Goal: Transaction & Acquisition: Book appointment/travel/reservation

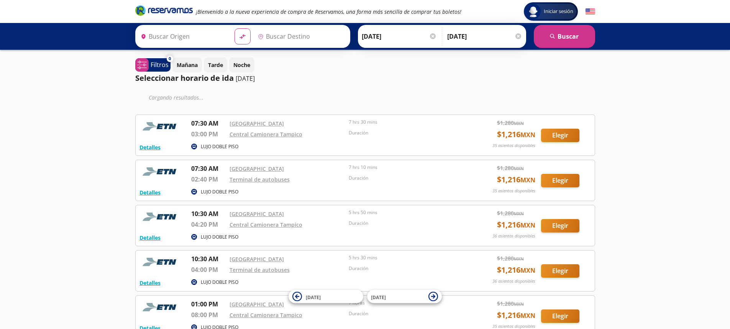
type input "[GEOGRAPHIC_DATA], [GEOGRAPHIC_DATA]"
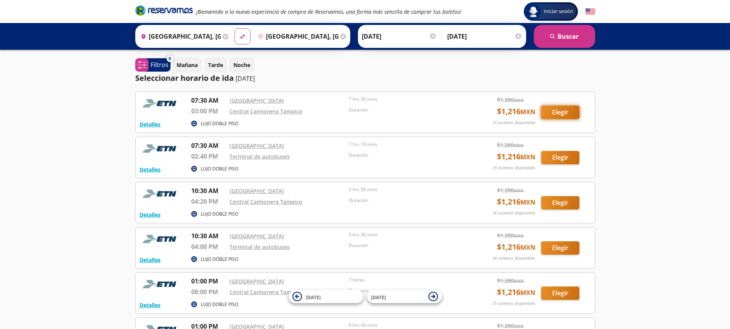
click at [549, 116] on button "Elegir" at bounding box center [560, 112] width 38 height 13
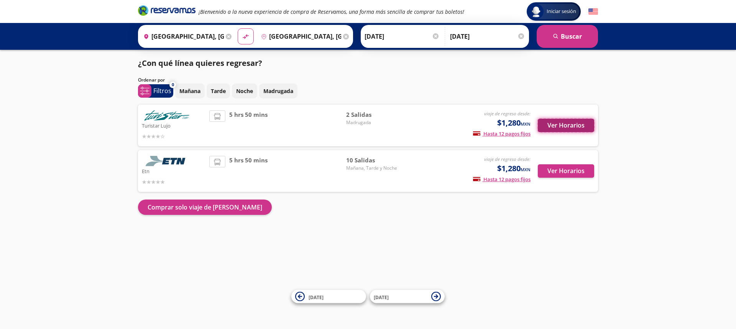
click at [558, 124] on button "Ver Horarios" at bounding box center [566, 125] width 56 height 13
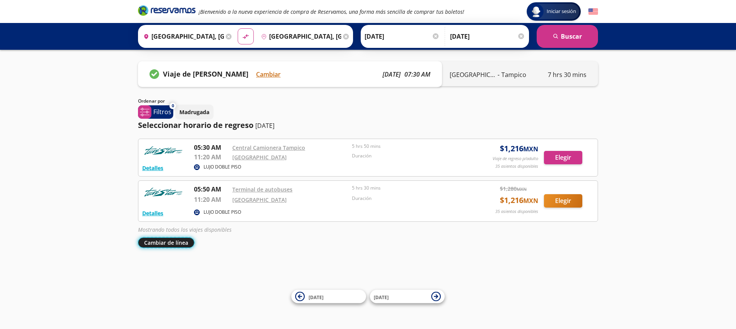
click at [174, 242] on button "Cambiar de línea" at bounding box center [166, 243] width 56 height 10
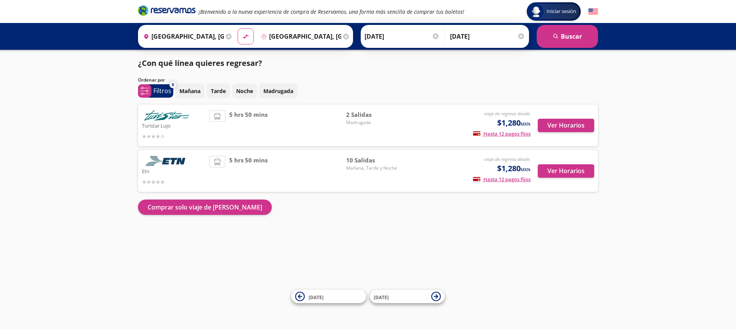
click at [197, 177] on div at bounding box center [174, 181] width 64 height 9
click at [552, 169] on button "Ver Horarios" at bounding box center [566, 170] width 56 height 13
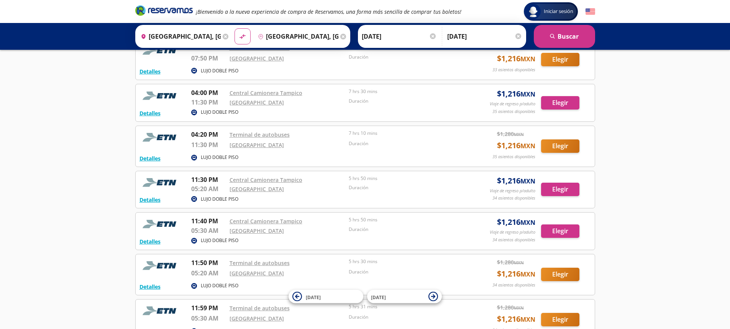
scroll to position [228, 0]
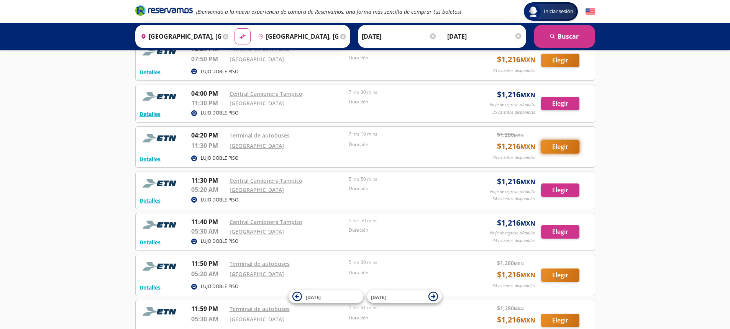
click at [561, 145] on button "Elegir" at bounding box center [560, 146] width 38 height 13
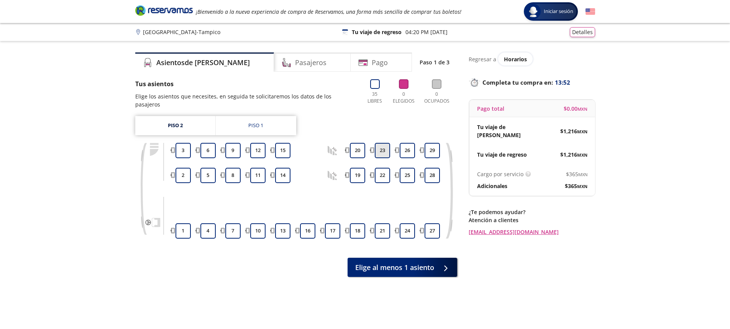
click at [379, 143] on button "23" at bounding box center [382, 150] width 15 height 15
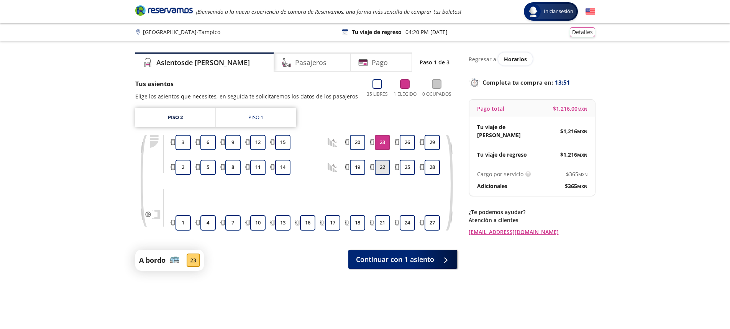
click at [382, 169] on button "22" at bounding box center [382, 167] width 15 height 15
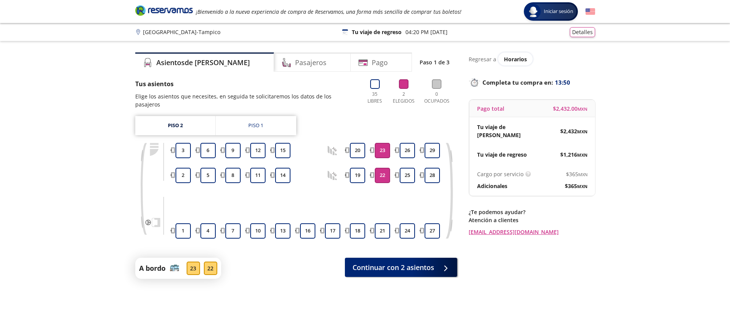
click at [379, 168] on button "22" at bounding box center [382, 175] width 15 height 15
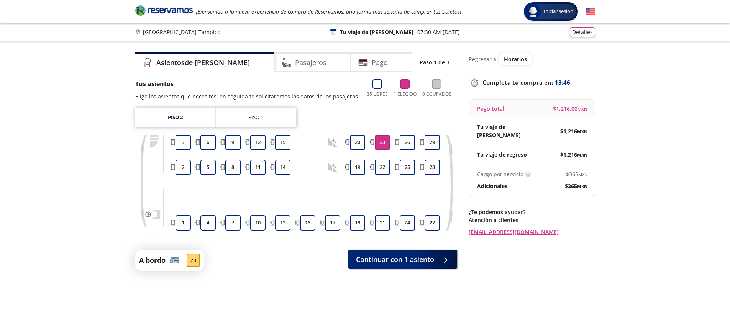
click at [387, 141] on button "23" at bounding box center [382, 142] width 15 height 15
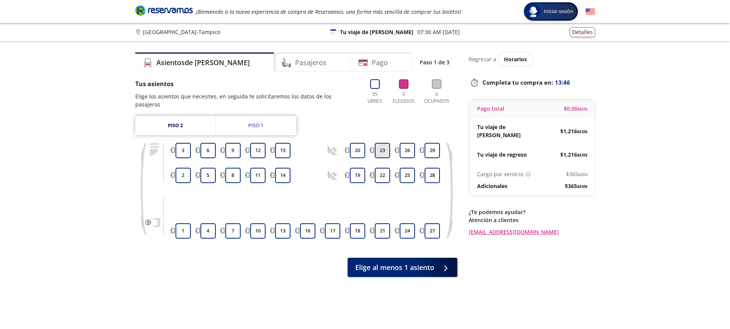
click at [387, 143] on button "23" at bounding box center [382, 150] width 15 height 15
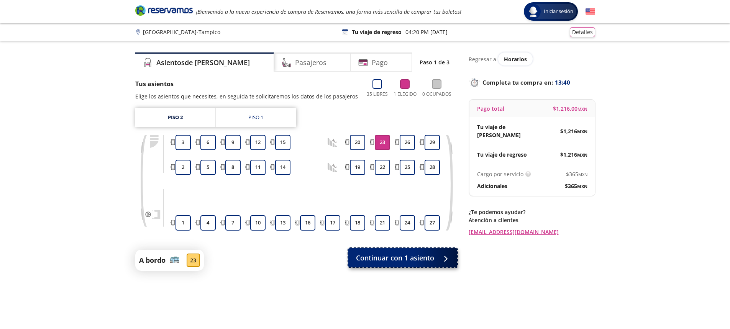
click at [402, 264] on button "Continuar con 1 asiento" at bounding box center [402, 257] width 109 height 19
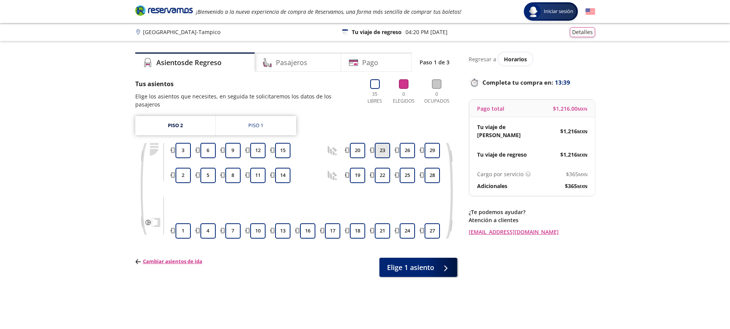
click at [382, 144] on button "23" at bounding box center [382, 150] width 15 height 15
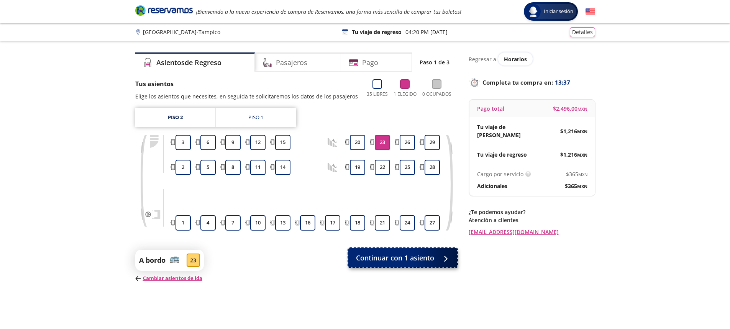
click at [401, 257] on span "Continuar con 1 asiento" at bounding box center [395, 258] width 78 height 10
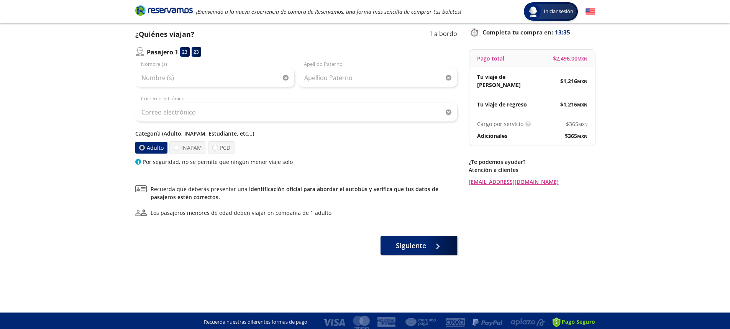
scroll to position [53, 0]
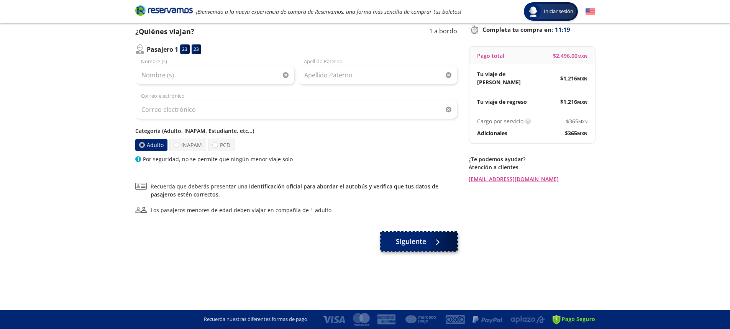
click at [436, 245] on icon at bounding box center [436, 243] width 6 height 6
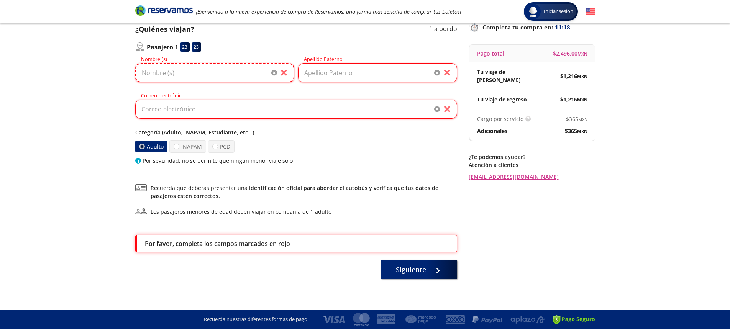
click at [203, 68] on input "Nombre (s)" at bounding box center [214, 72] width 159 height 19
type input "[PERSON_NAME]"
click at [346, 79] on input "Apellido Paterno" at bounding box center [377, 72] width 159 height 19
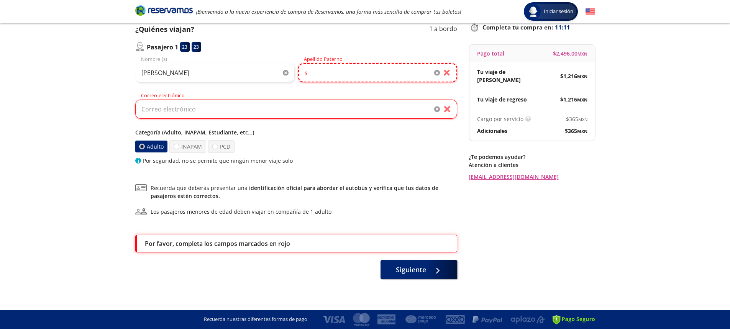
scroll to position [53, 0]
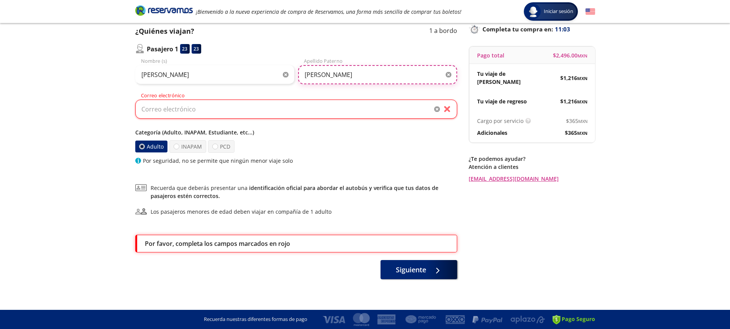
click at [307, 74] on input "[PERSON_NAME]" at bounding box center [377, 74] width 159 height 19
type input "[PERSON_NAME]"
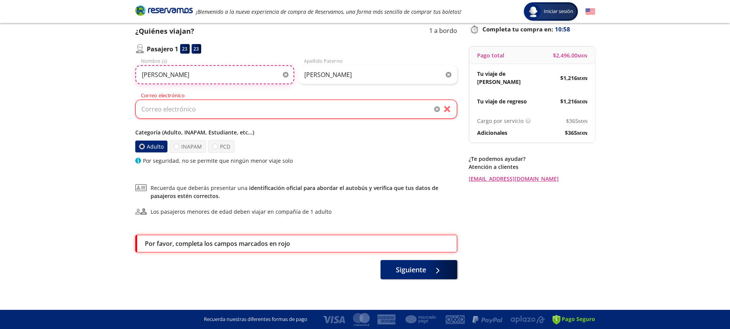
click at [146, 75] on input "[PERSON_NAME]" at bounding box center [214, 74] width 159 height 19
type input "[PERSON_NAME]"
click at [157, 75] on input "[PERSON_NAME]" at bounding box center [214, 74] width 159 height 19
type input "[PERSON_NAME]"
click at [277, 107] on input "Correo electrónico" at bounding box center [296, 109] width 322 height 19
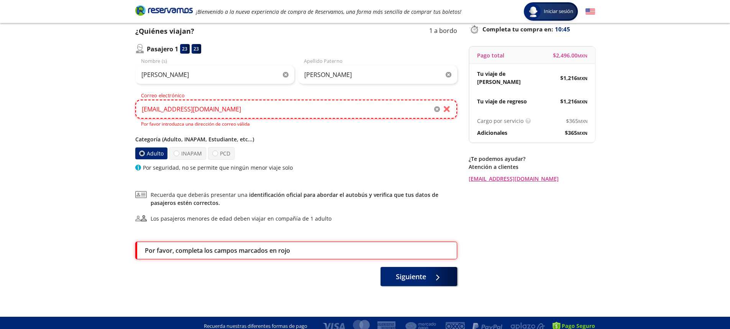
scroll to position [53, 0]
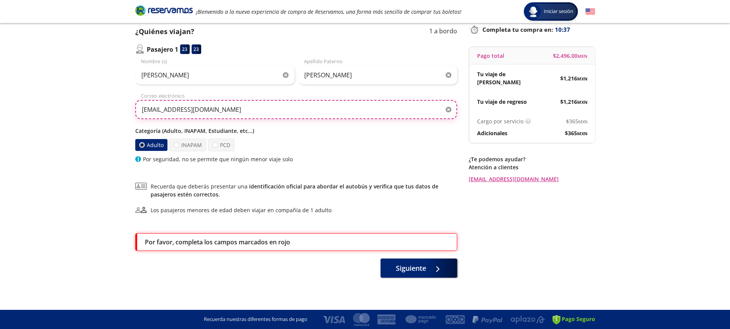
type input "[EMAIL_ADDRESS][DOMAIN_NAME]"
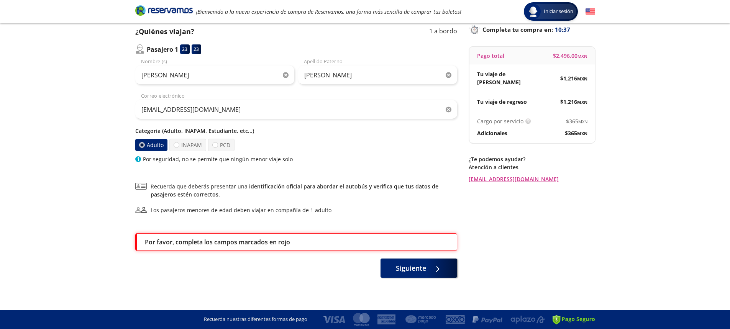
click at [371, 157] on div "Por seguridad, no se permite que ningún menor viaje solo" at bounding box center [296, 159] width 322 height 8
click at [438, 269] on div at bounding box center [435, 267] width 11 height 10
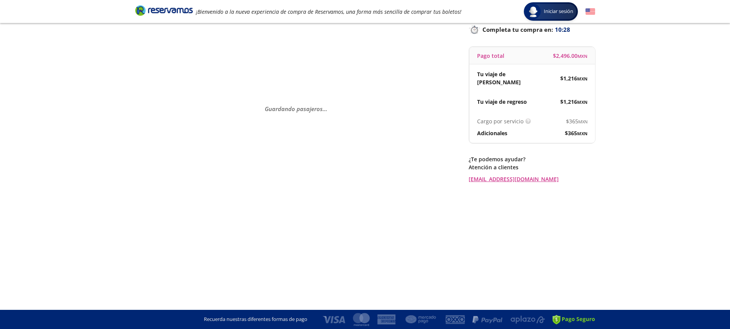
scroll to position [0, 0]
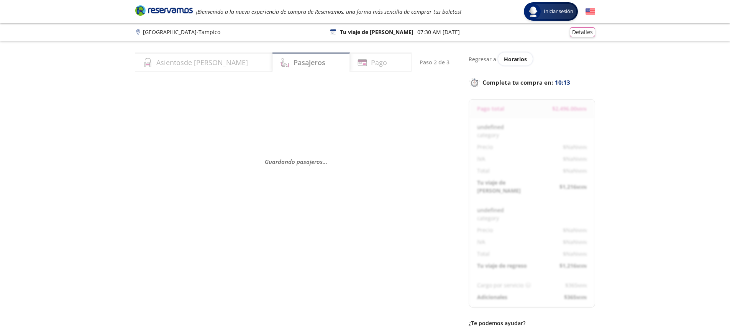
select select "MX"
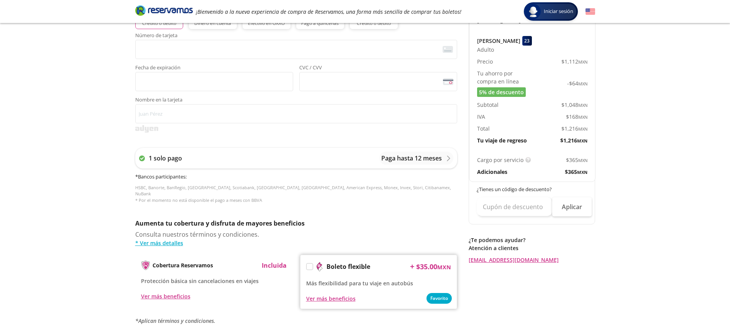
scroll to position [230, 0]
